Goal: Information Seeking & Learning: Learn about a topic

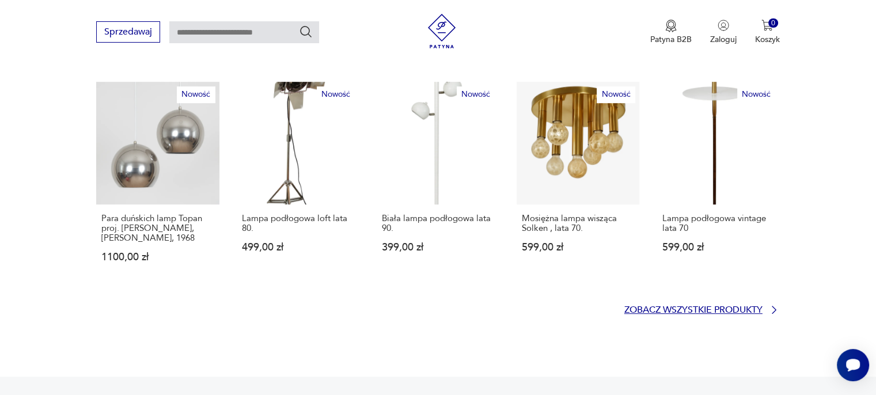
click at [640, 307] on p "Zobacz wszystkie produkty" at bounding box center [694, 310] width 138 height 7
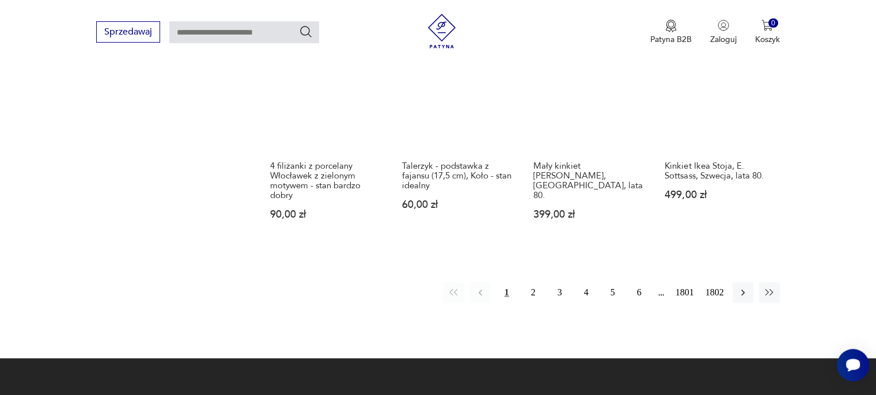
scroll to position [1031, 0]
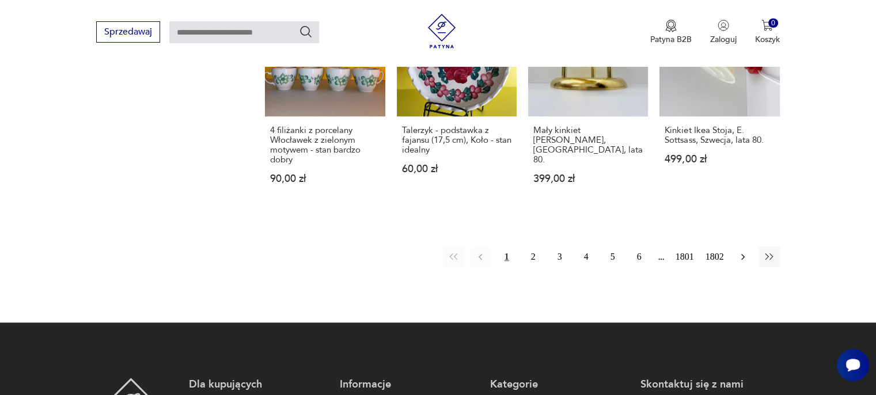
click at [743, 252] on icon "button" at bounding box center [744, 257] width 12 height 12
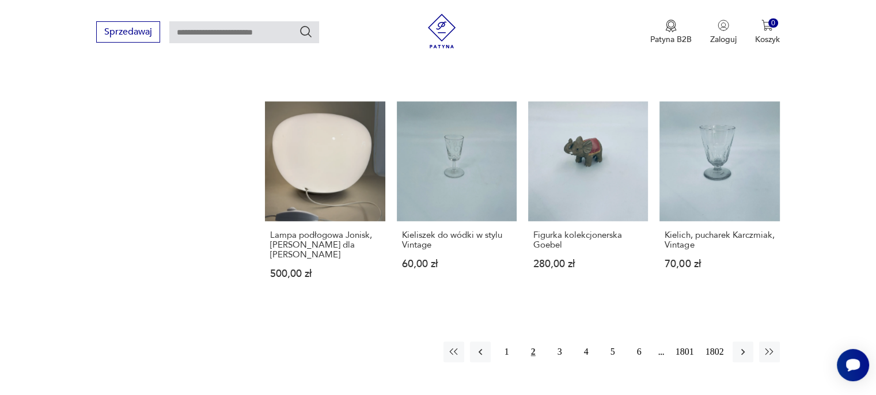
scroll to position [955, 0]
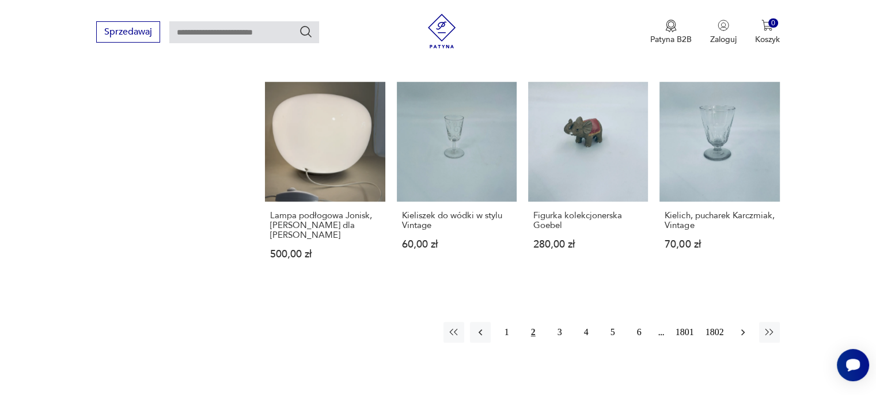
click at [739, 327] on icon "button" at bounding box center [744, 333] width 12 height 12
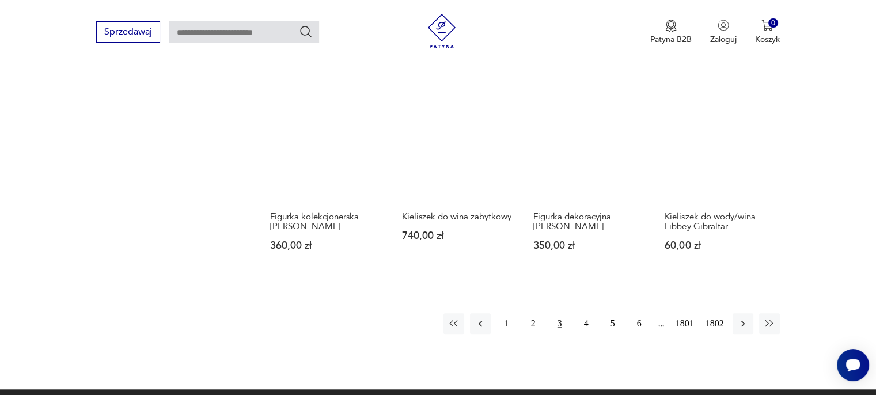
scroll to position [955, 0]
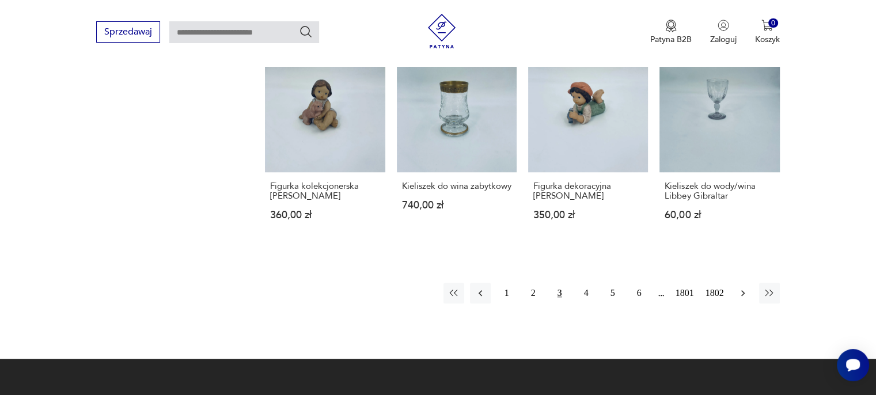
click at [742, 290] on icon "button" at bounding box center [743, 293] width 3 height 6
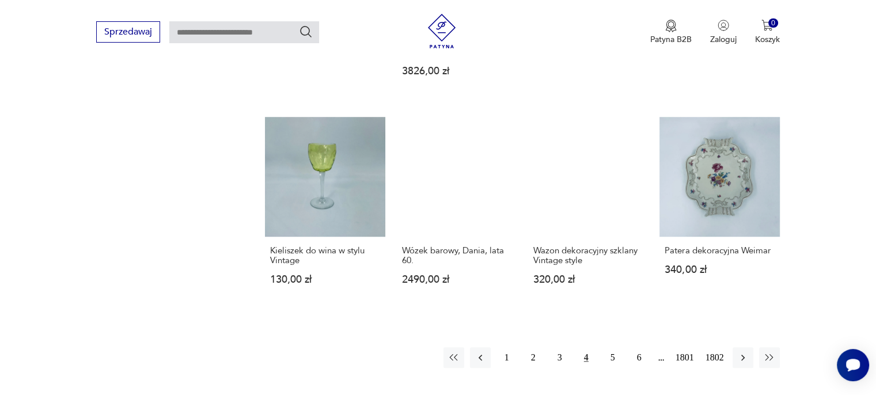
scroll to position [955, 0]
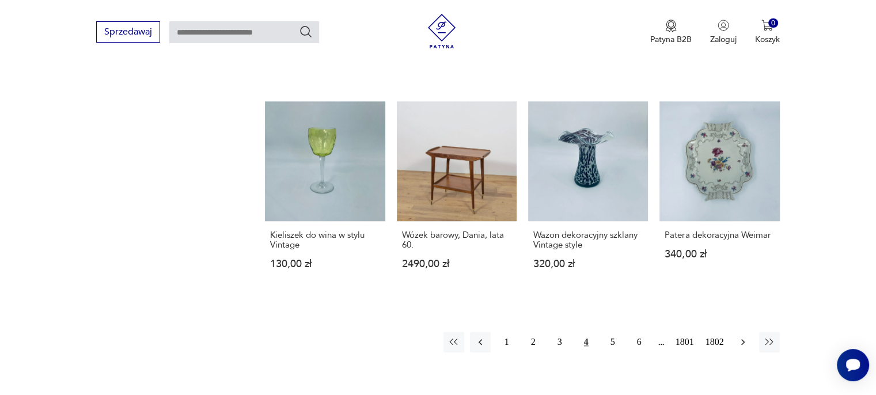
click at [746, 337] on icon "button" at bounding box center [744, 343] width 12 height 12
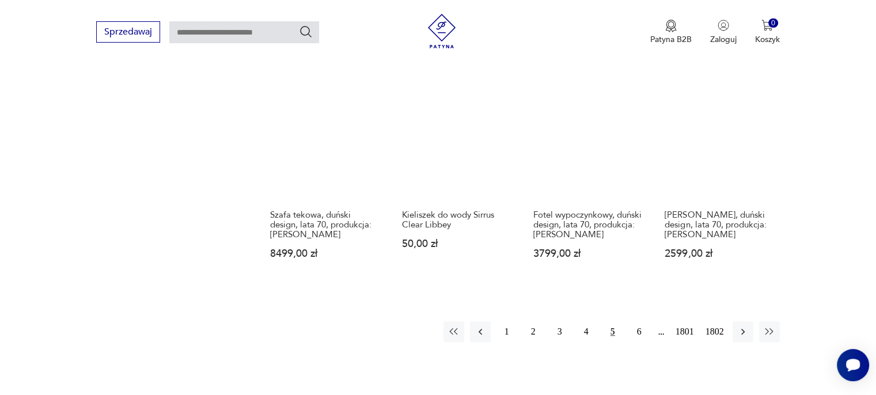
scroll to position [955, 0]
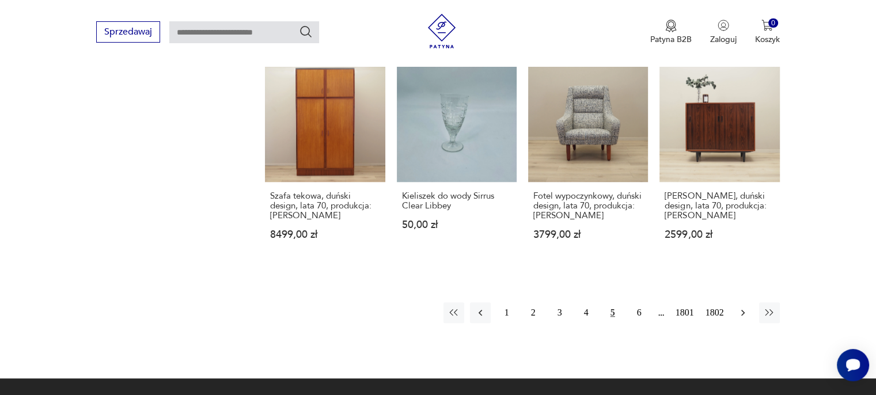
click at [742, 309] on icon "button" at bounding box center [744, 313] width 12 height 12
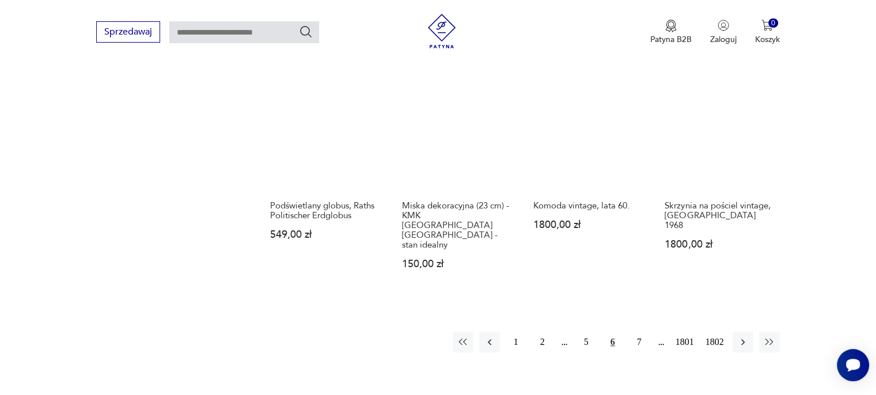
scroll to position [955, 0]
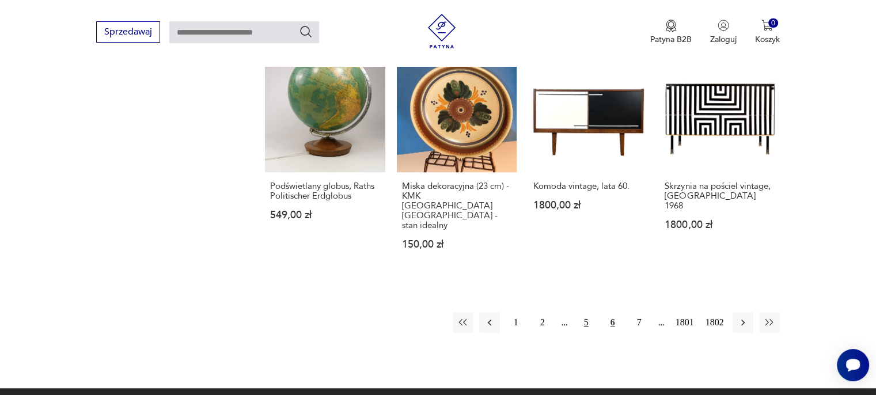
click at [590, 312] on button "5" at bounding box center [586, 322] width 21 height 21
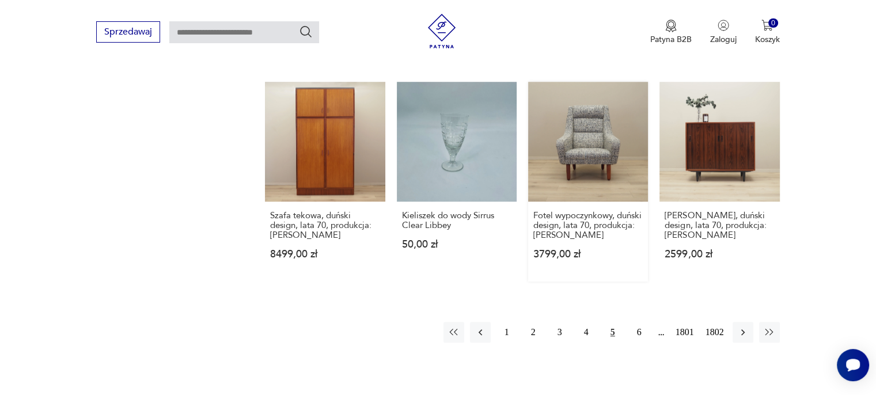
scroll to position [955, 0]
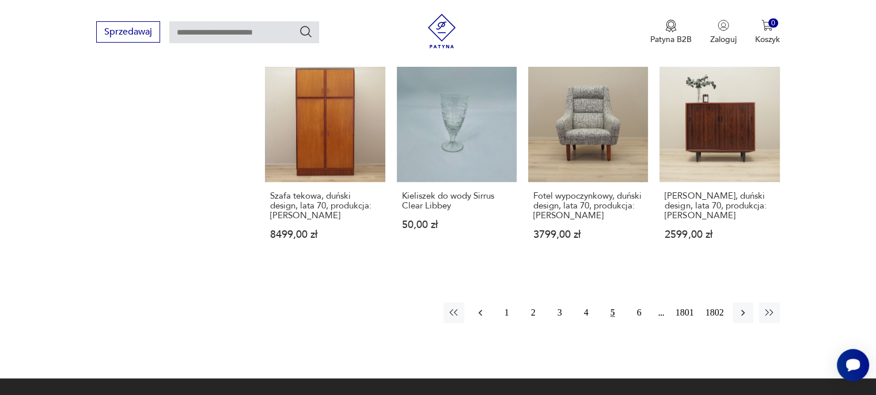
click at [480, 309] on icon "button" at bounding box center [481, 313] width 12 height 12
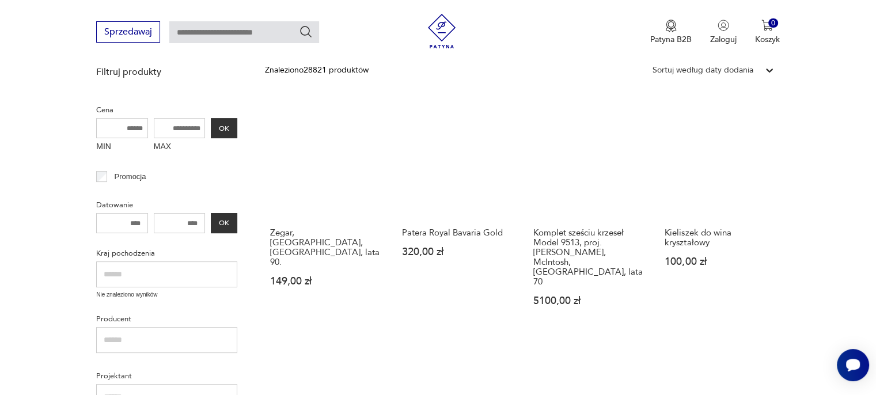
scroll to position [264, 0]
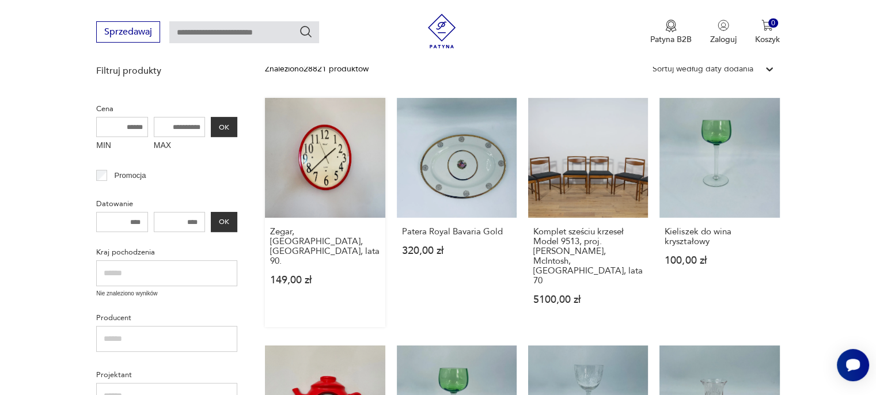
click at [346, 173] on link "Zegar, [GEOGRAPHIC_DATA], [GEOGRAPHIC_DATA], lata 90. 149,00 zł" at bounding box center [325, 212] width 120 height 229
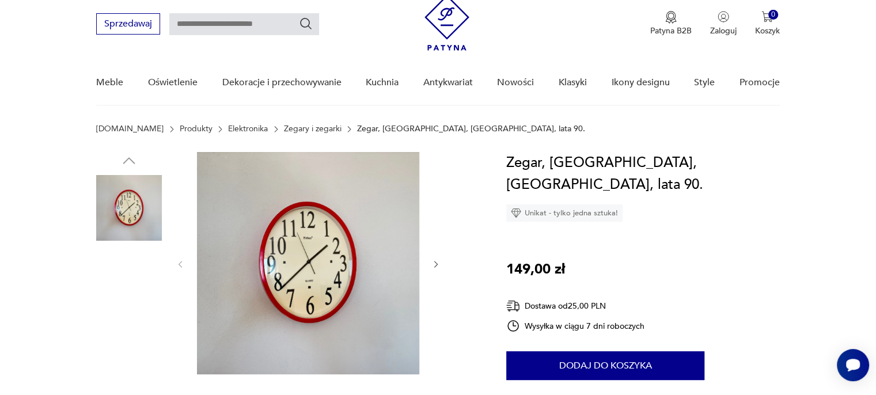
scroll to position [115, 0]
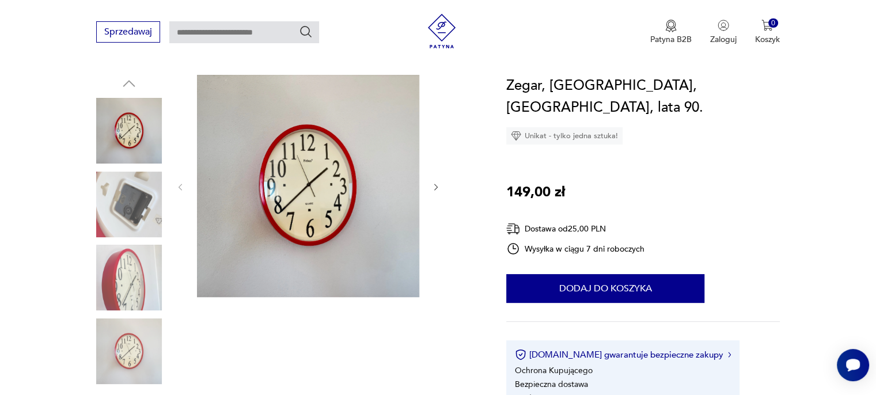
click at [437, 188] on icon "button" at bounding box center [437, 188] width 10 height 10
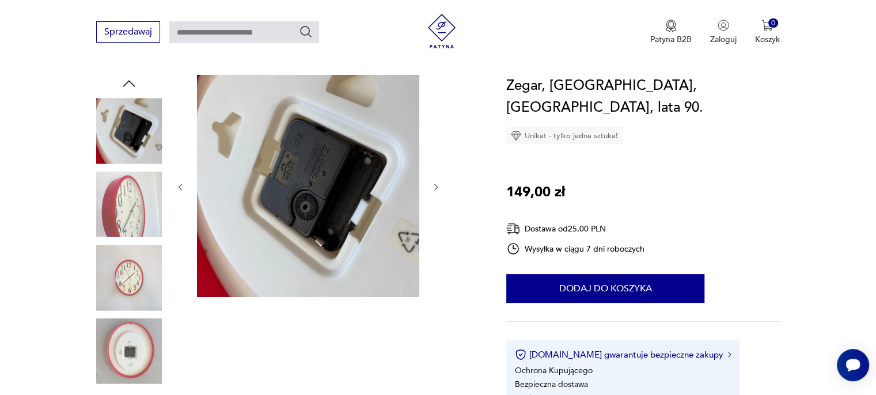
click at [437, 188] on icon "button" at bounding box center [437, 188] width 10 height 10
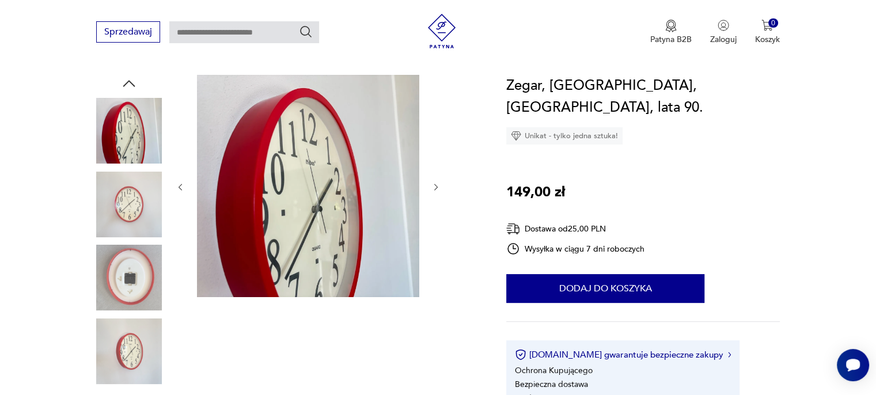
click at [437, 188] on icon "button" at bounding box center [437, 188] width 10 height 10
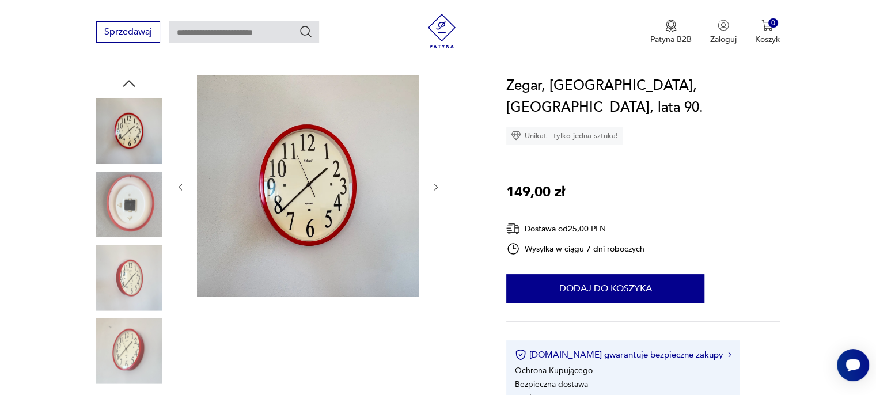
click at [437, 188] on icon "button" at bounding box center [437, 188] width 10 height 10
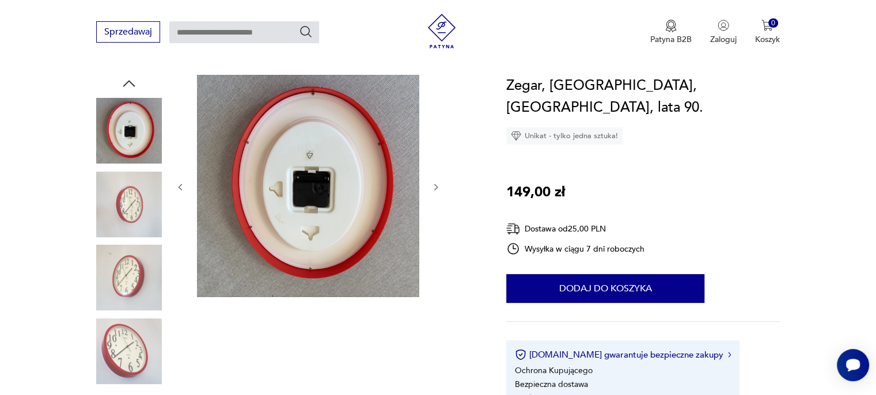
click at [437, 188] on icon "button" at bounding box center [437, 188] width 10 height 10
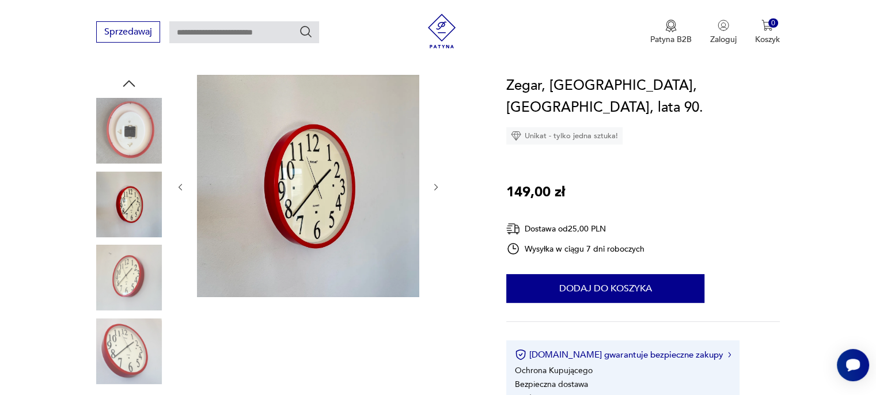
click at [437, 188] on icon "button" at bounding box center [437, 188] width 10 height 10
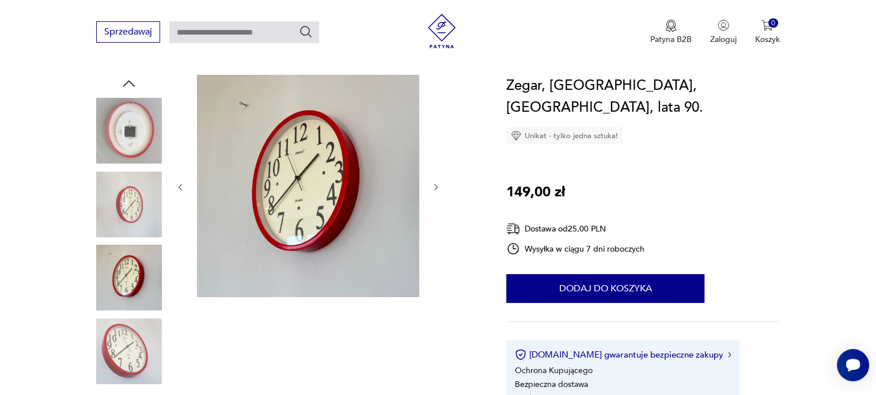
click at [437, 188] on icon "button" at bounding box center [437, 188] width 10 height 10
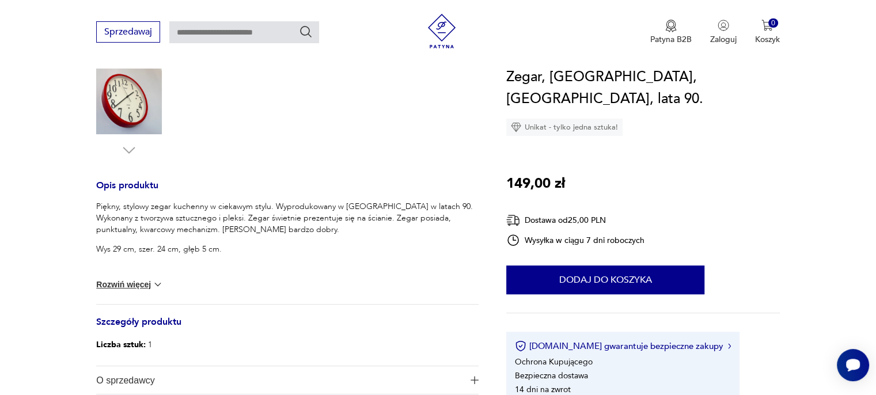
scroll to position [346, 0]
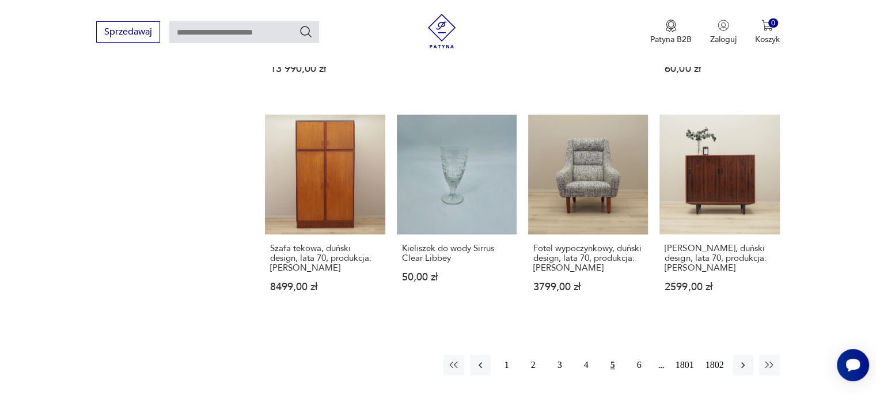
scroll to position [1013, 0]
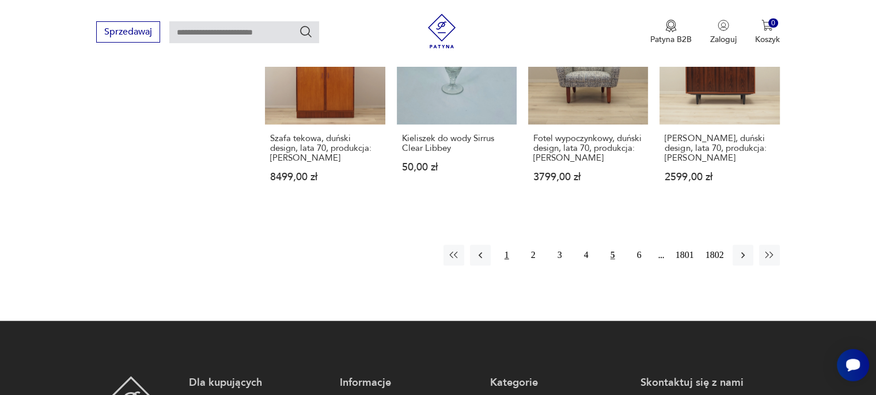
click at [506, 254] on button "1" at bounding box center [507, 255] width 21 height 21
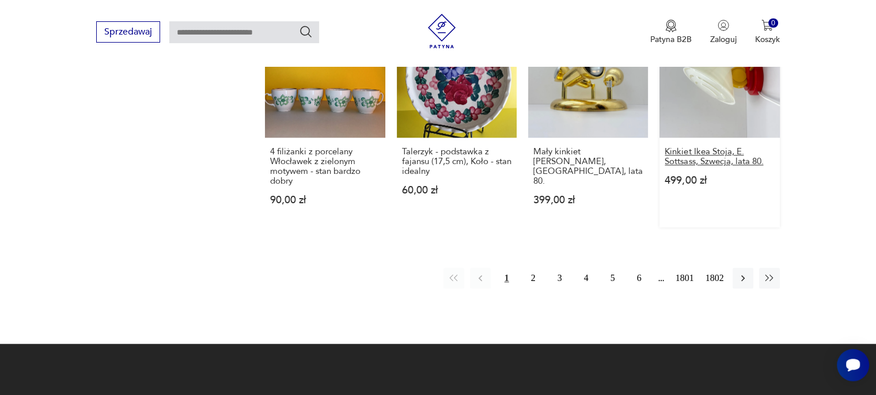
scroll to position [1071, 0]
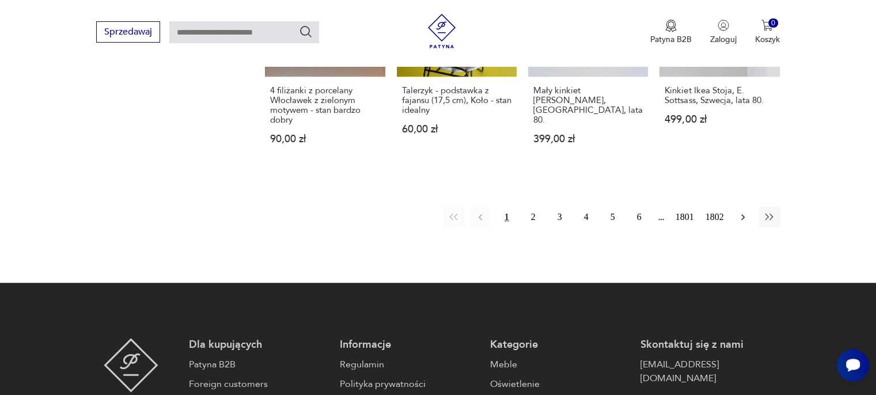
click at [743, 217] on icon "button" at bounding box center [743, 217] width 3 height 6
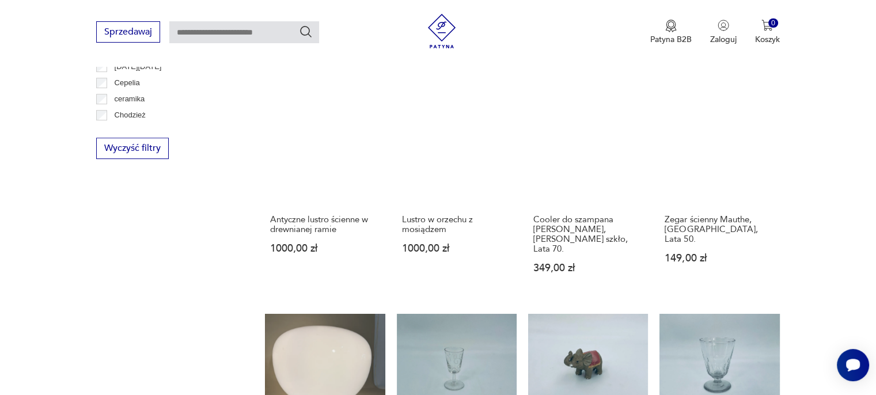
scroll to position [725, 0]
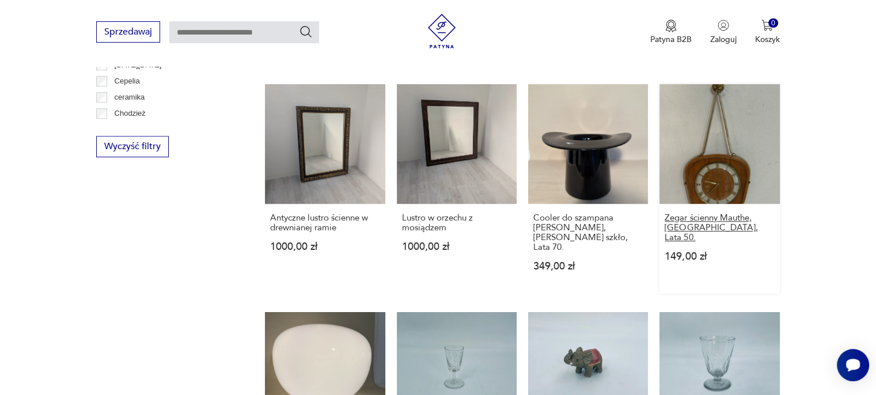
click at [703, 217] on h3 "Zegar ścienny Mauthe, [GEOGRAPHIC_DATA], Lata 50." at bounding box center [719, 227] width 109 height 29
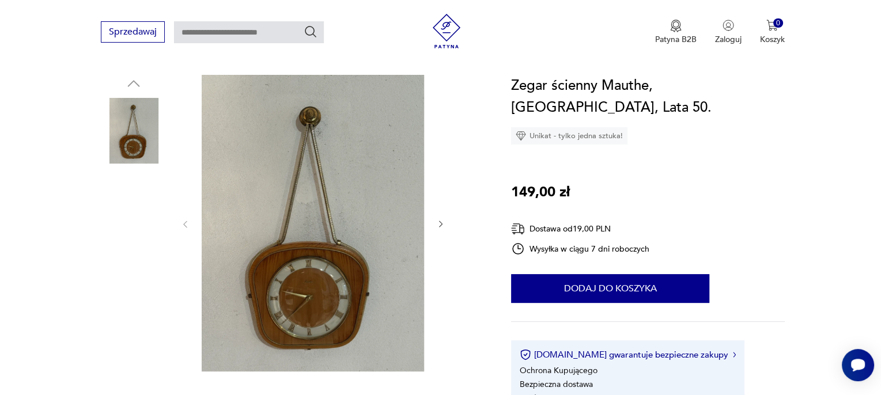
scroll to position [173, 0]
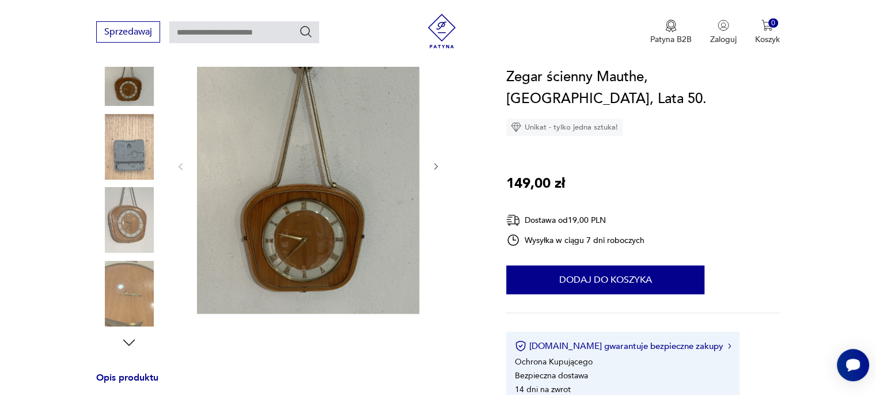
click at [316, 268] on img at bounding box center [308, 165] width 222 height 297
click at [0, 0] on img at bounding box center [0, 0] width 0 height 0
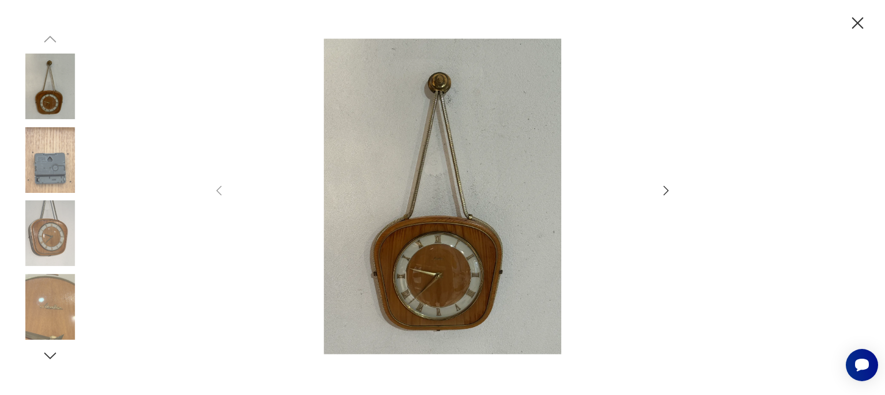
click at [664, 190] on icon "button" at bounding box center [666, 191] width 14 height 14
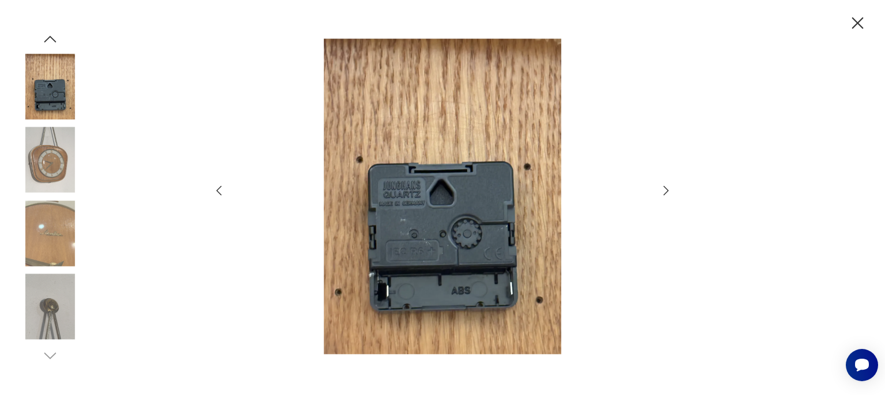
click at [664, 190] on icon "button" at bounding box center [666, 191] width 14 height 14
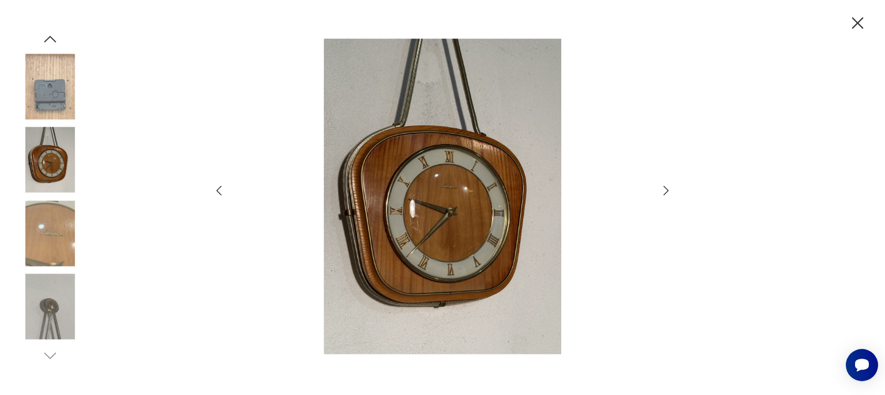
click at [664, 190] on icon "button" at bounding box center [666, 191] width 14 height 14
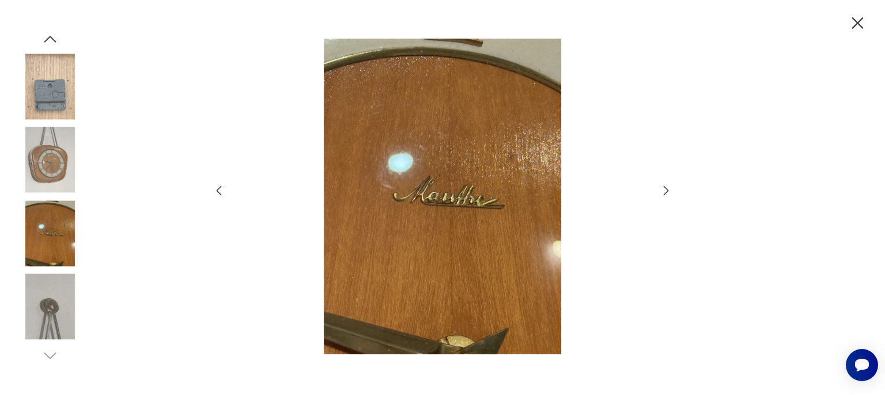
click at [664, 190] on icon "button" at bounding box center [666, 191] width 14 height 14
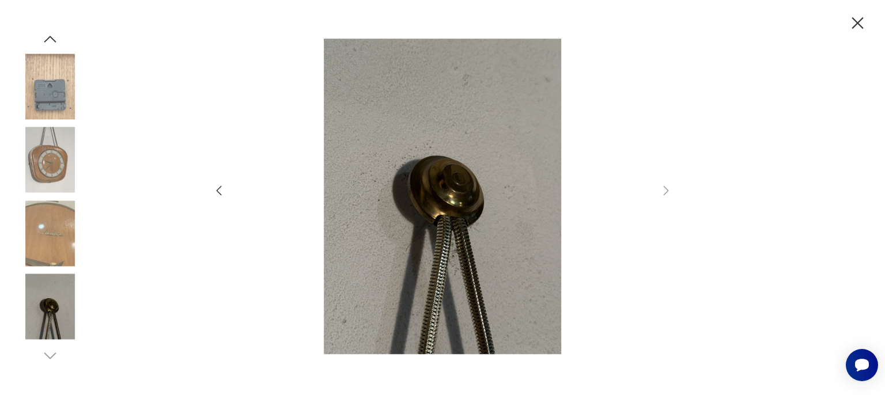
click at [220, 194] on icon "button" at bounding box center [219, 191] width 5 height 10
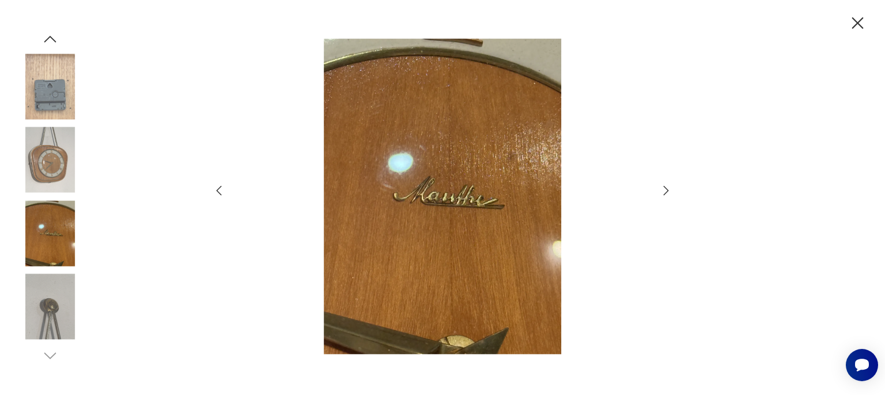
click at [220, 194] on icon "button" at bounding box center [219, 191] width 5 height 10
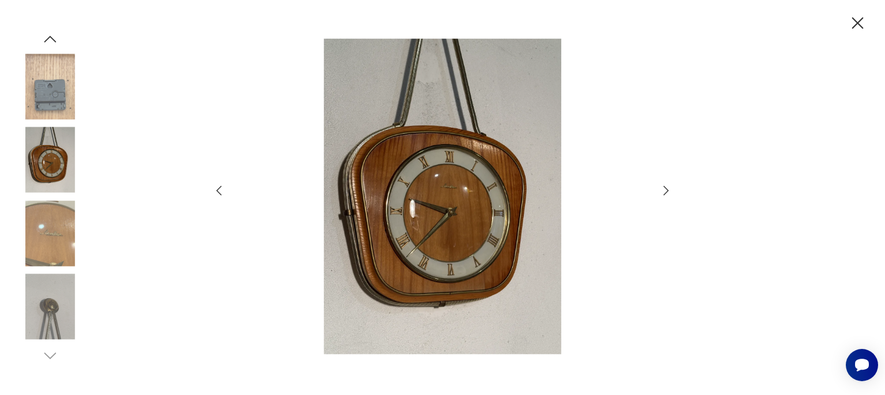
click at [221, 194] on icon "button" at bounding box center [219, 191] width 14 height 14
